Goal: Find specific page/section: Find specific page/section

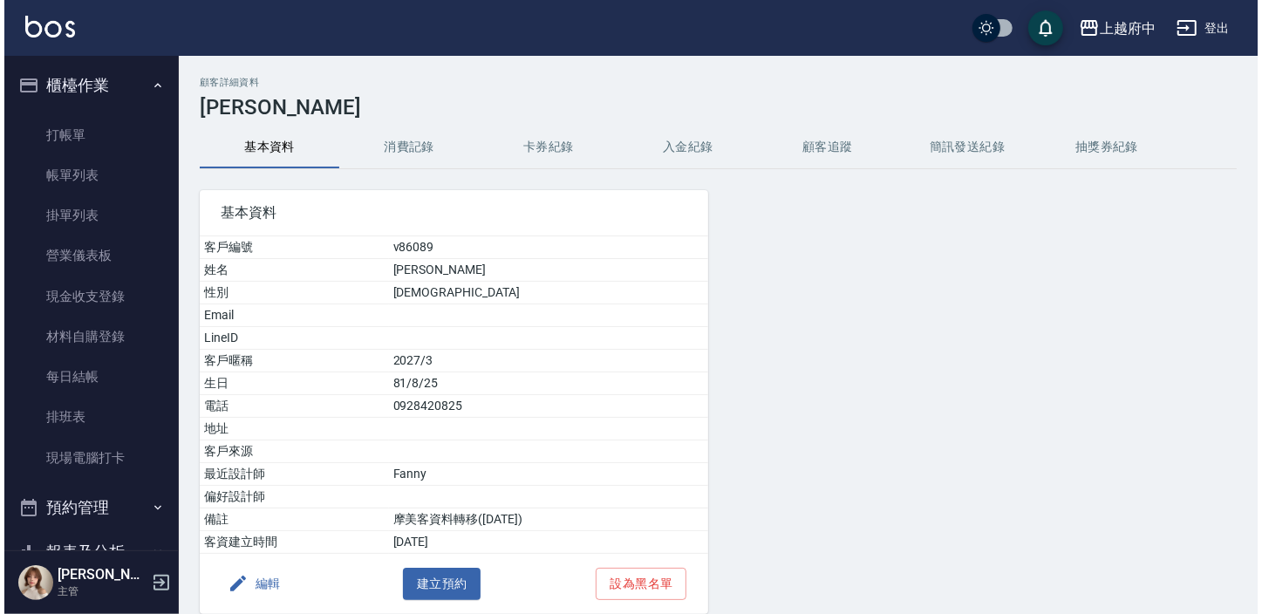
scroll to position [369, 0]
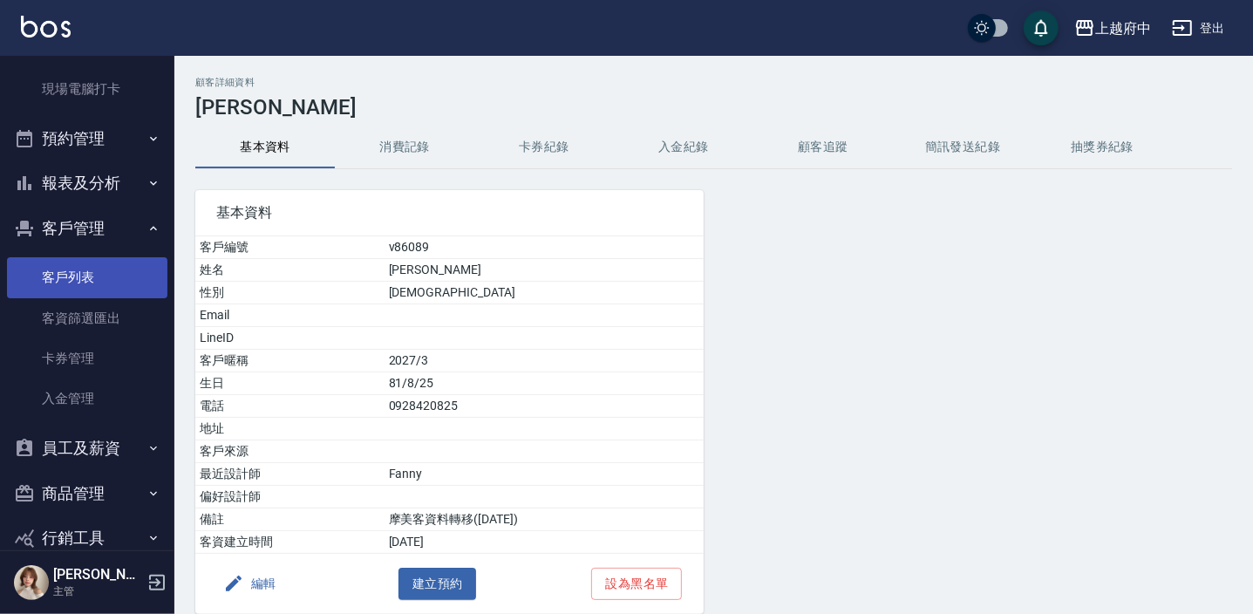
click at [70, 276] on link "客戶列表" at bounding box center [87, 277] width 160 height 40
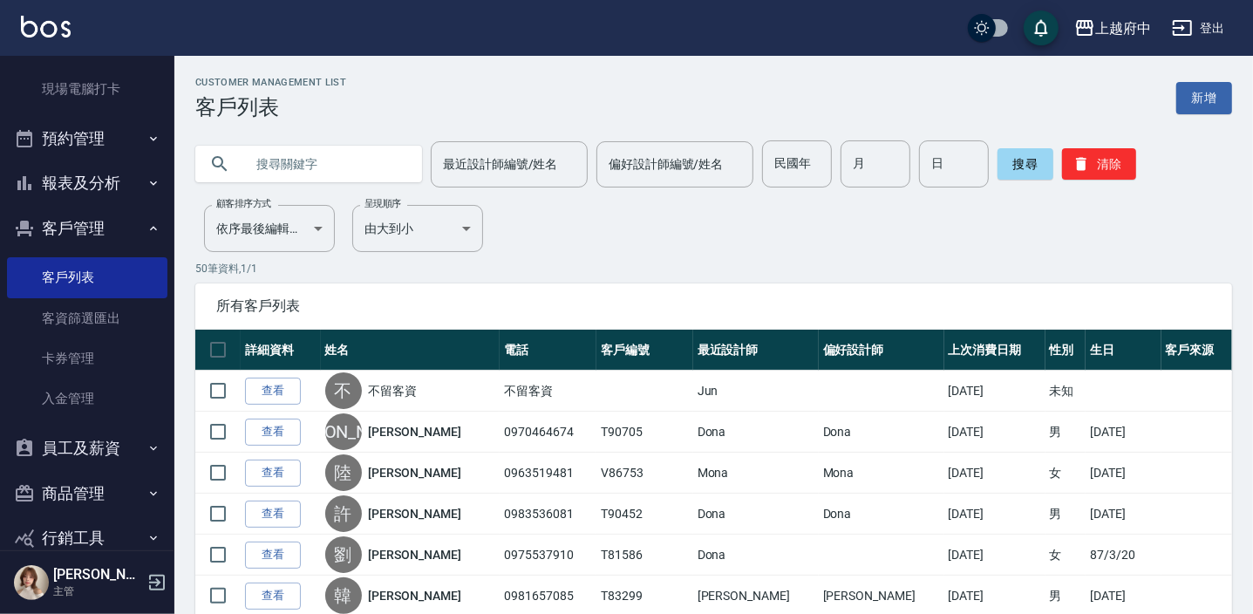
click at [273, 167] on input "text" at bounding box center [326, 163] width 164 height 47
type input "0984506777"
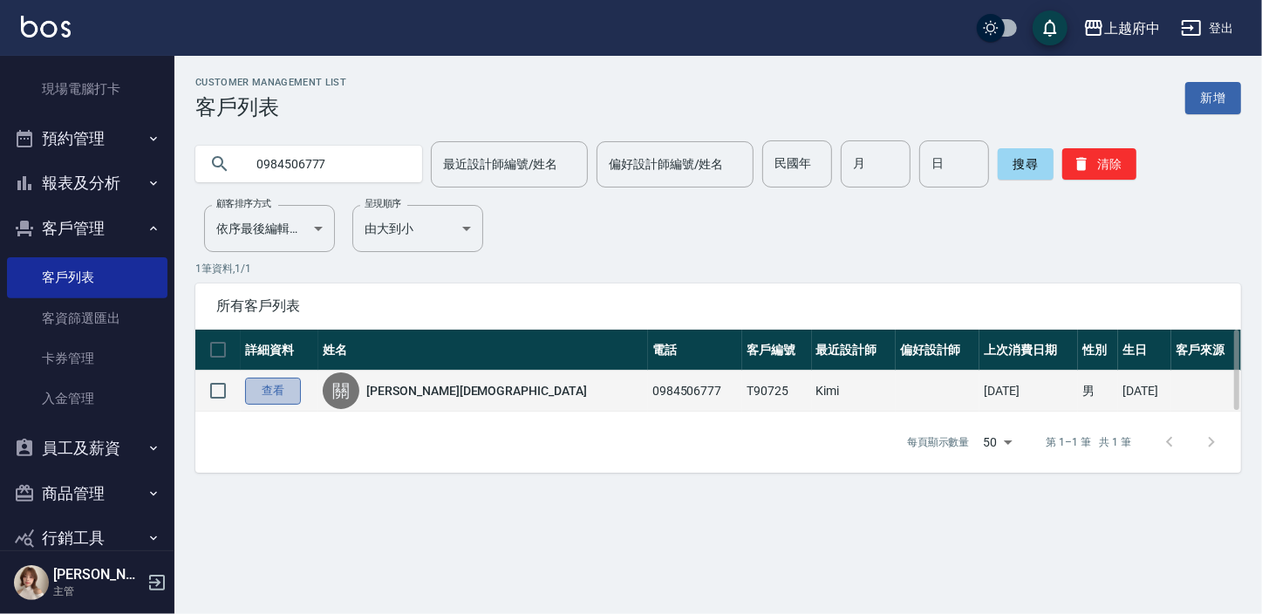
click at [270, 386] on link "查看" at bounding box center [273, 391] width 56 height 27
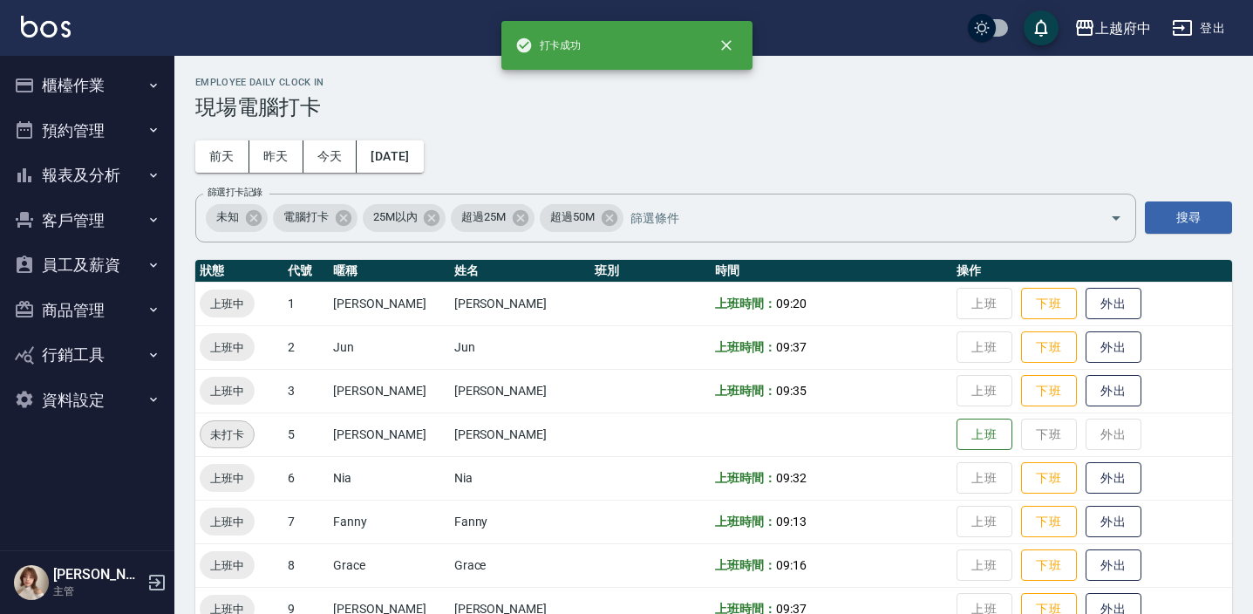
scroll to position [517, 0]
